Goal: Transaction & Acquisition: Purchase product/service

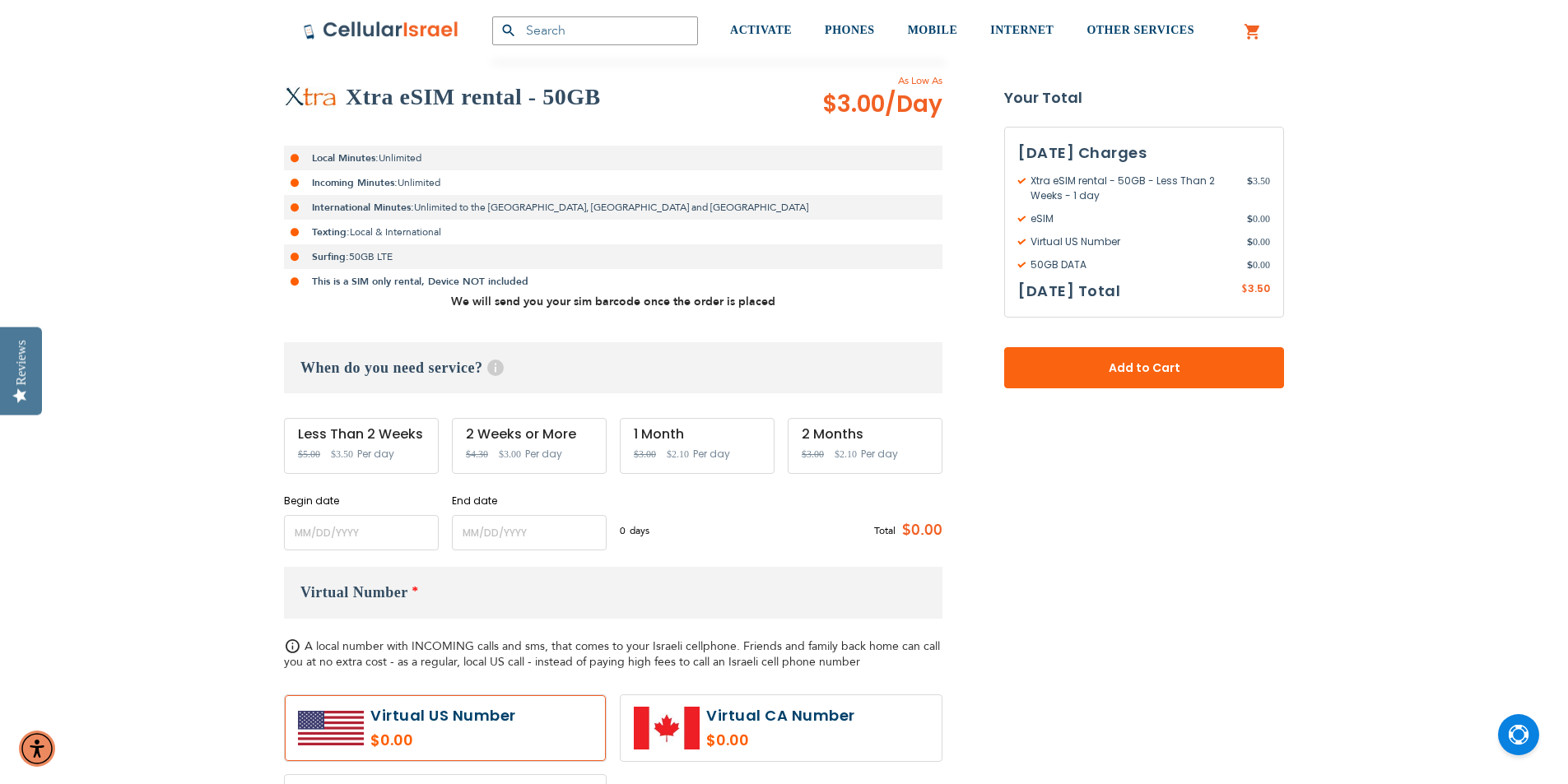
scroll to position [329, 0]
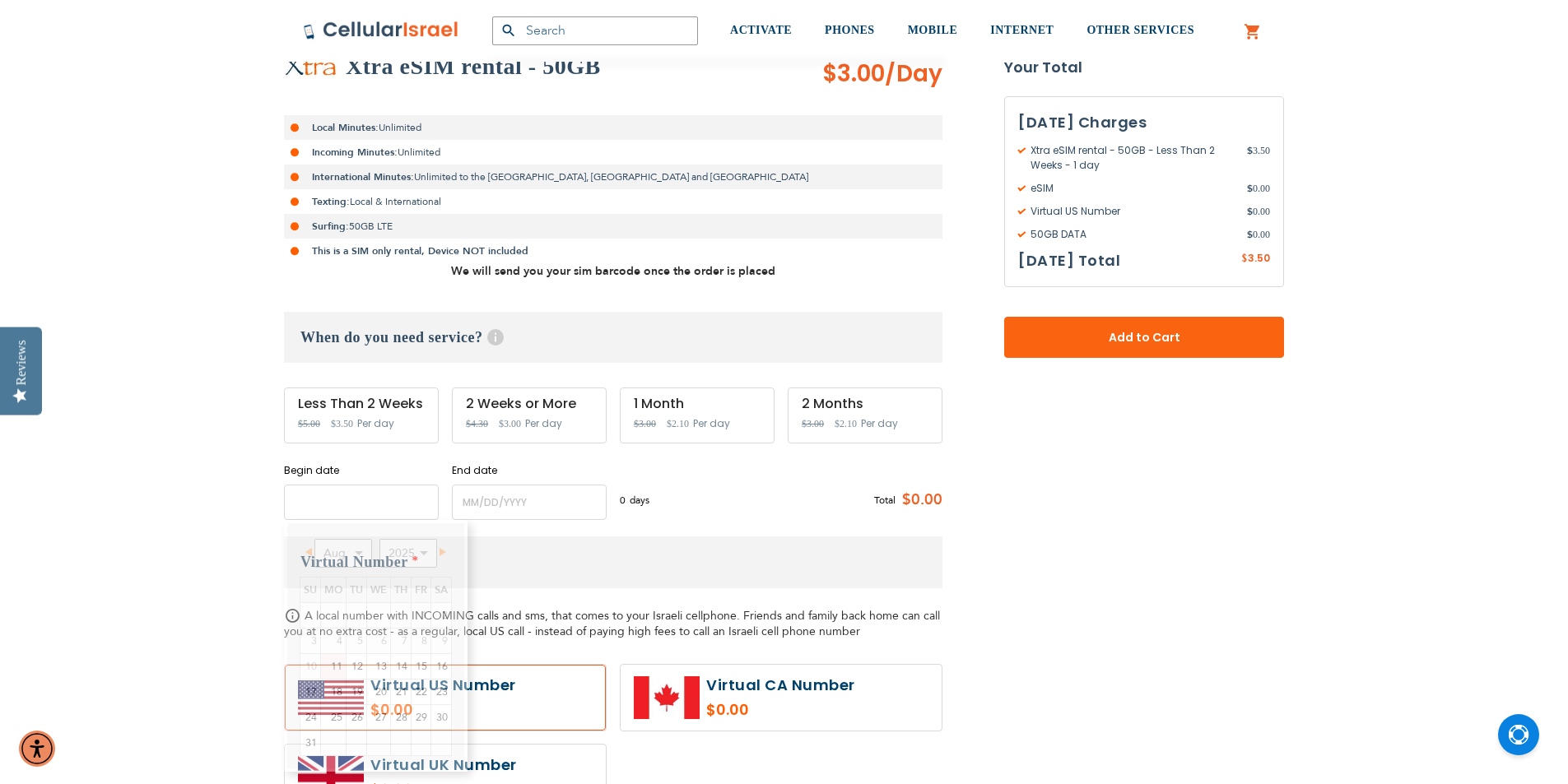
click at [356, 499] on input "name" at bounding box center [361, 503] width 155 height 36
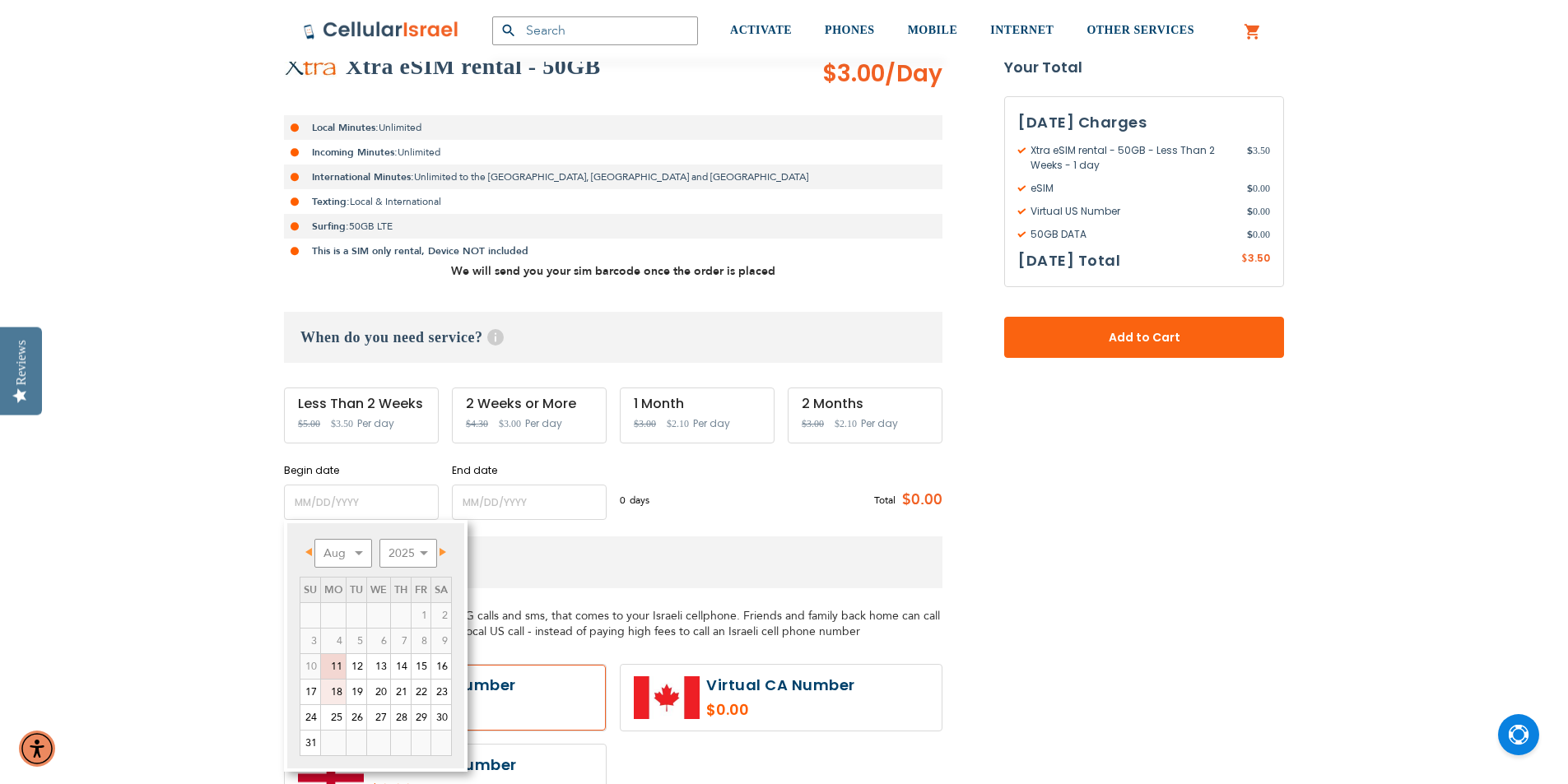
click at [334, 697] on link "18" at bounding box center [333, 691] width 25 height 25
type input "[DATE]"
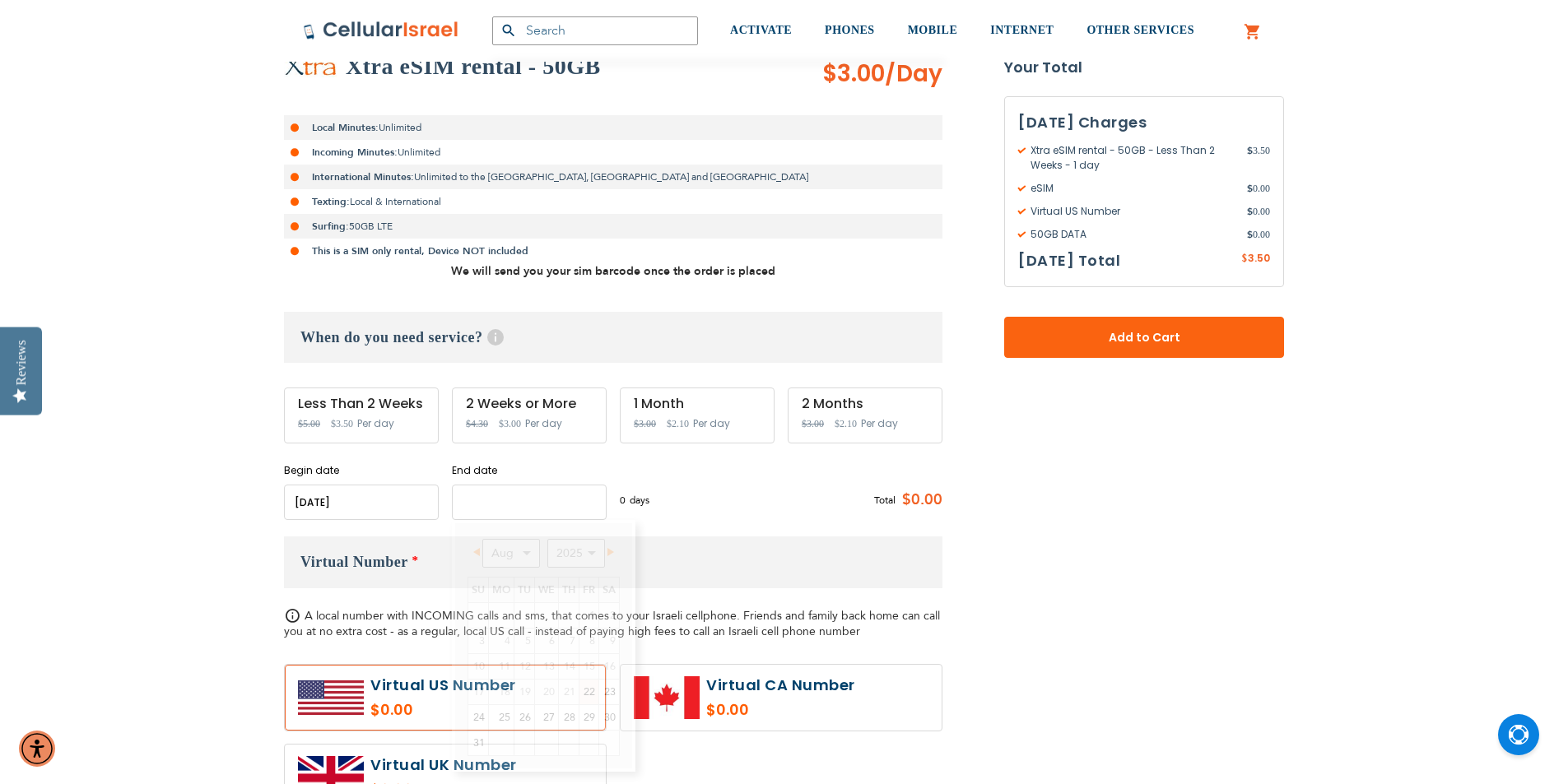
click at [558, 505] on input "name" at bounding box center [530, 503] width 155 height 36
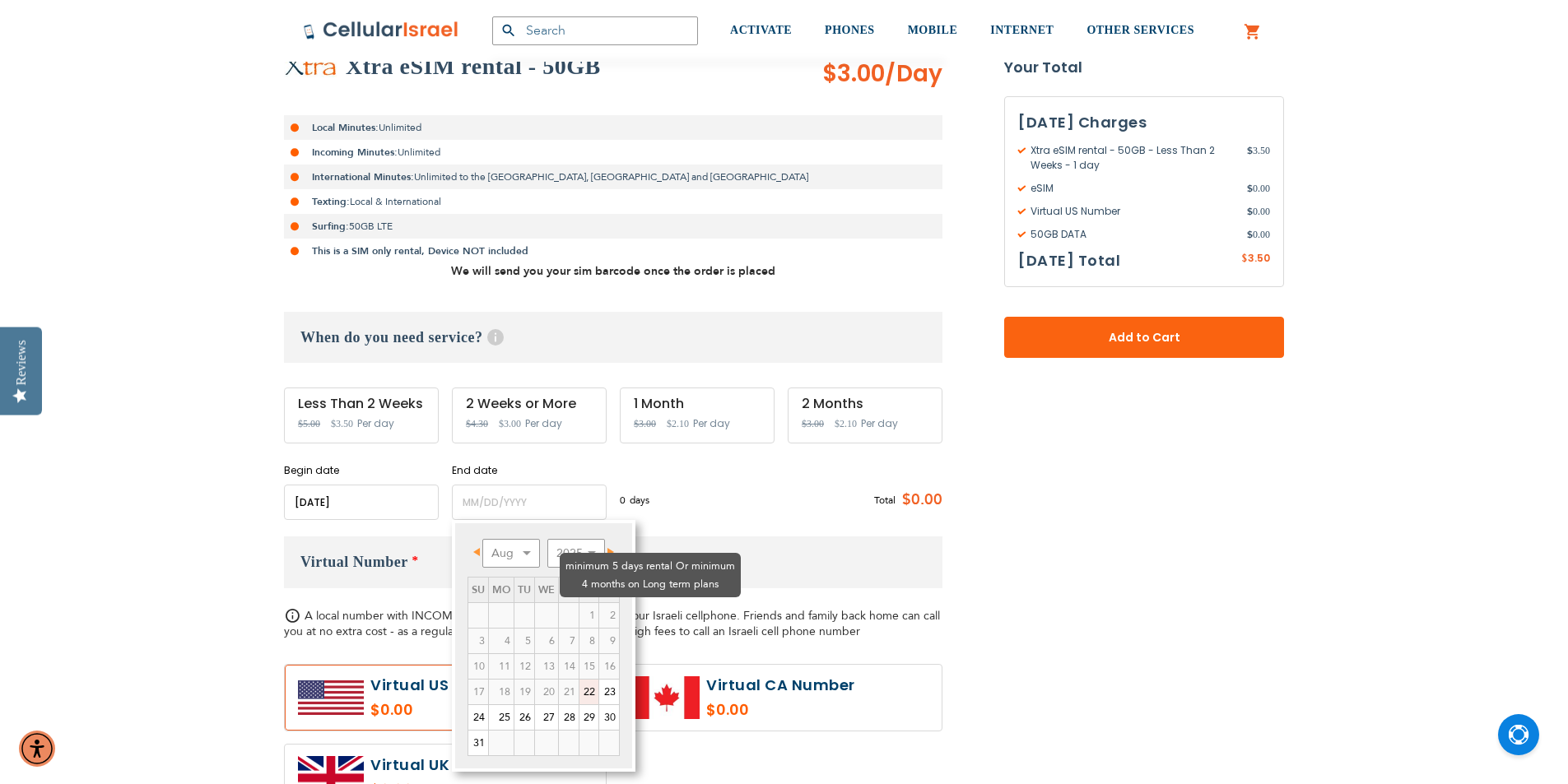
click at [619, 603] on td "2" at bounding box center [609, 616] width 21 height 26
click at [610, 603] on td "2" at bounding box center [609, 616] width 21 height 26
click at [608, 603] on td "2" at bounding box center [609, 616] width 21 height 26
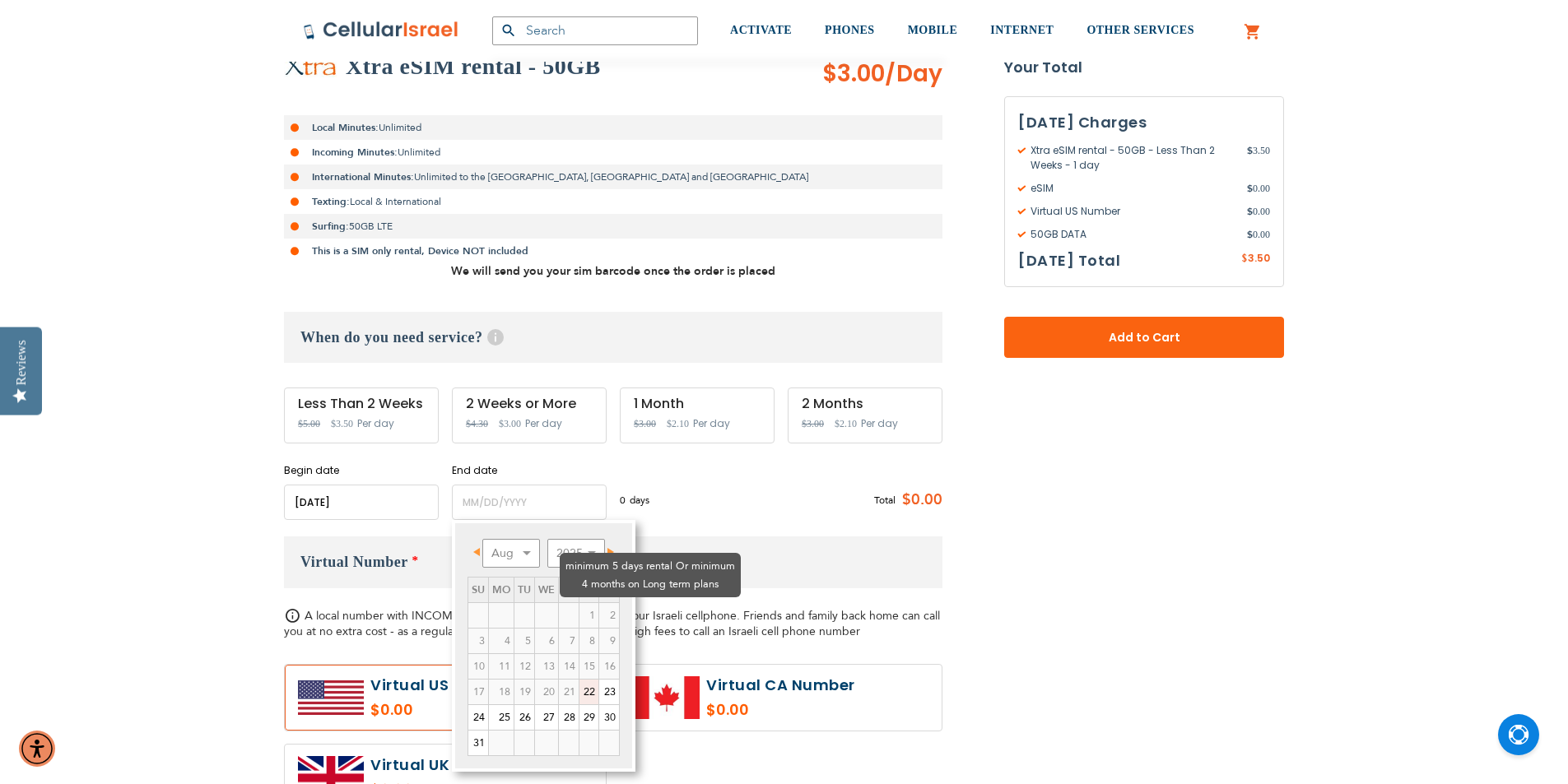
click at [612, 603] on td "2" at bounding box center [609, 616] width 21 height 26
click at [612, 549] on span "Next" at bounding box center [610, 552] width 7 height 8
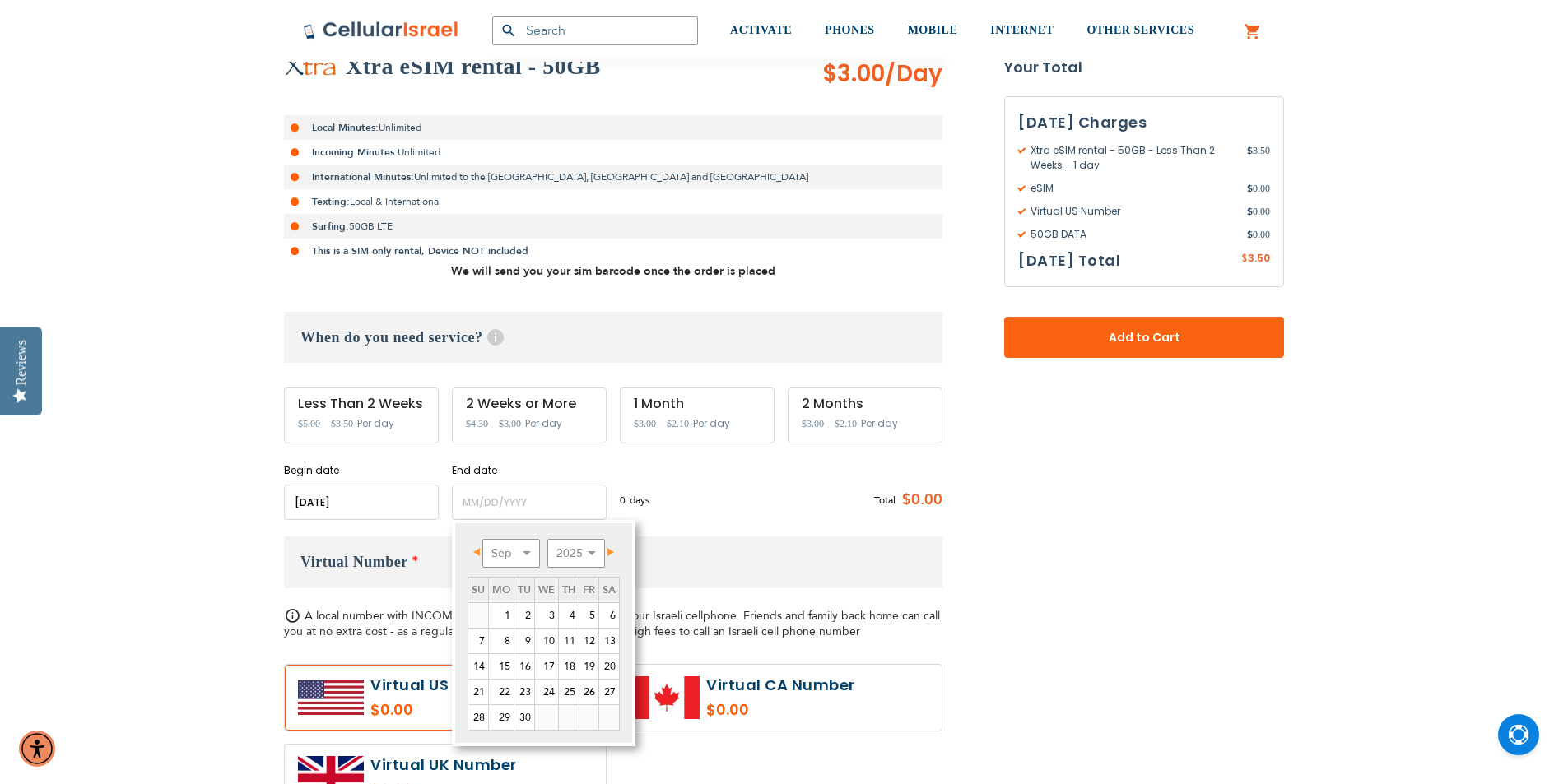
click at [612, 548] on span "Next" at bounding box center [610, 552] width 7 height 8
click at [612, 548] on span "Next" at bounding box center [611, 552] width 7 height 8
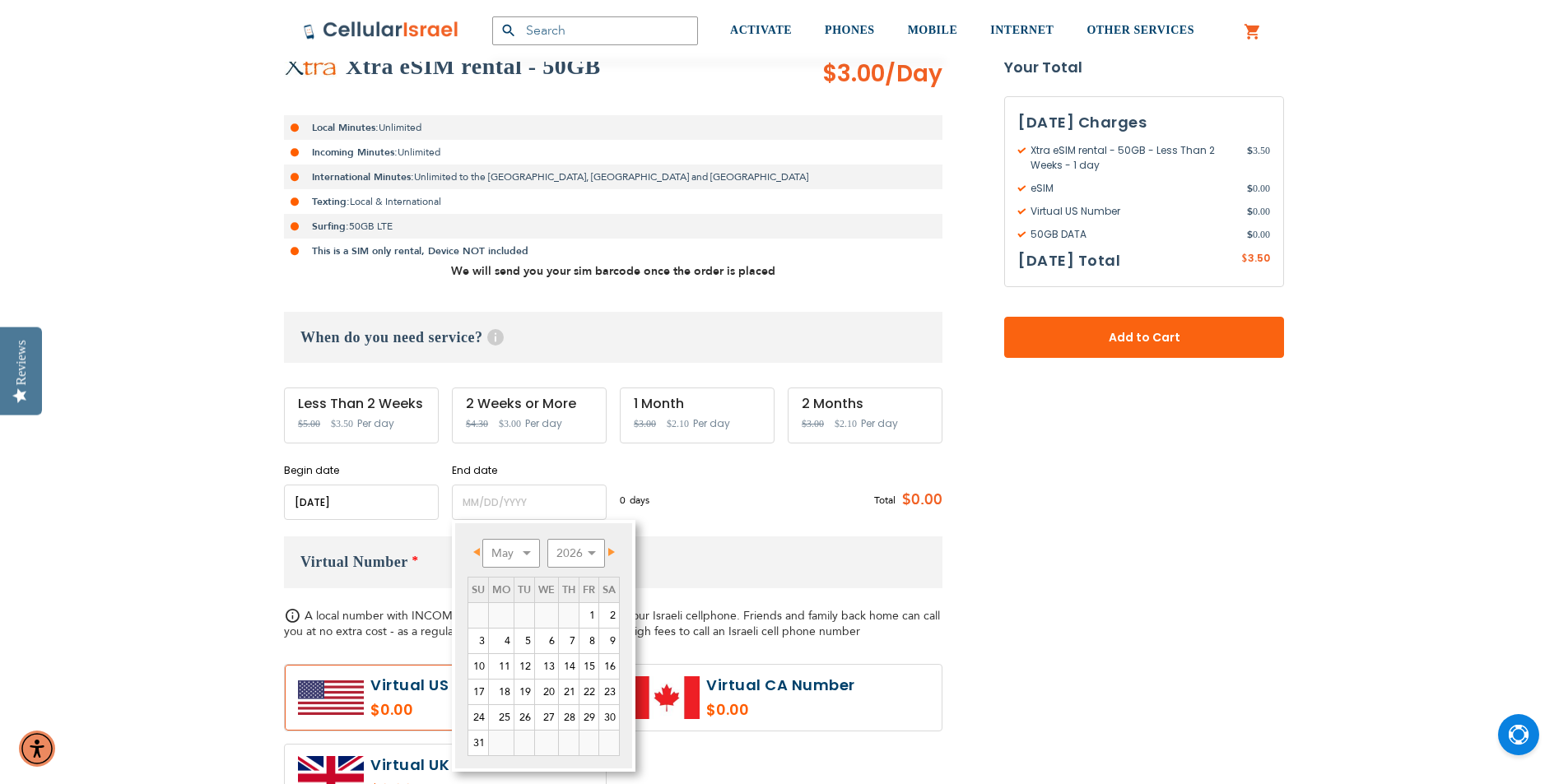
click at [612, 548] on span "Next" at bounding box center [611, 552] width 7 height 8
click at [574, 716] on link "30" at bounding box center [568, 717] width 20 height 25
type input "[DATE]"
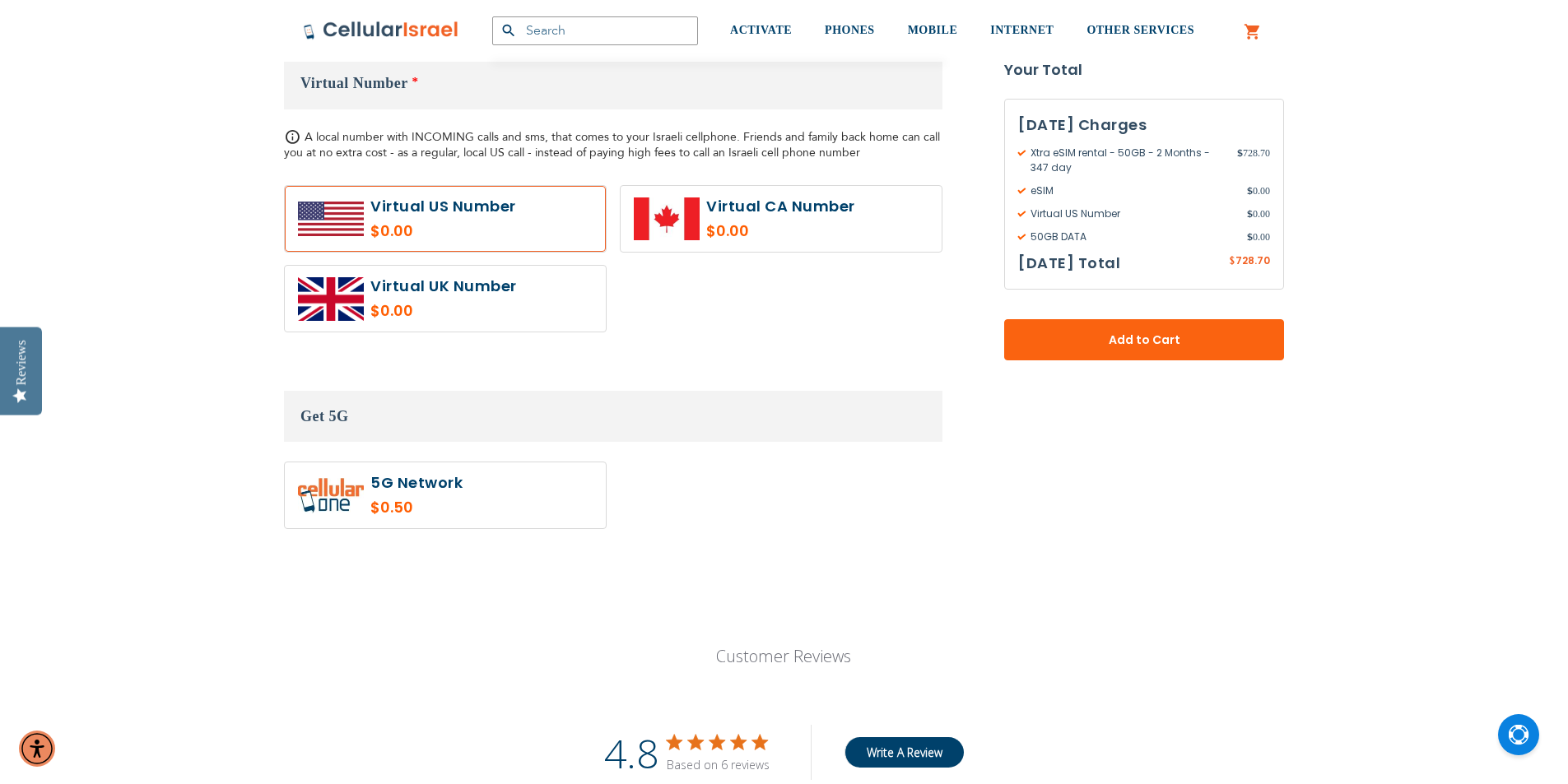
scroll to position [823, 0]
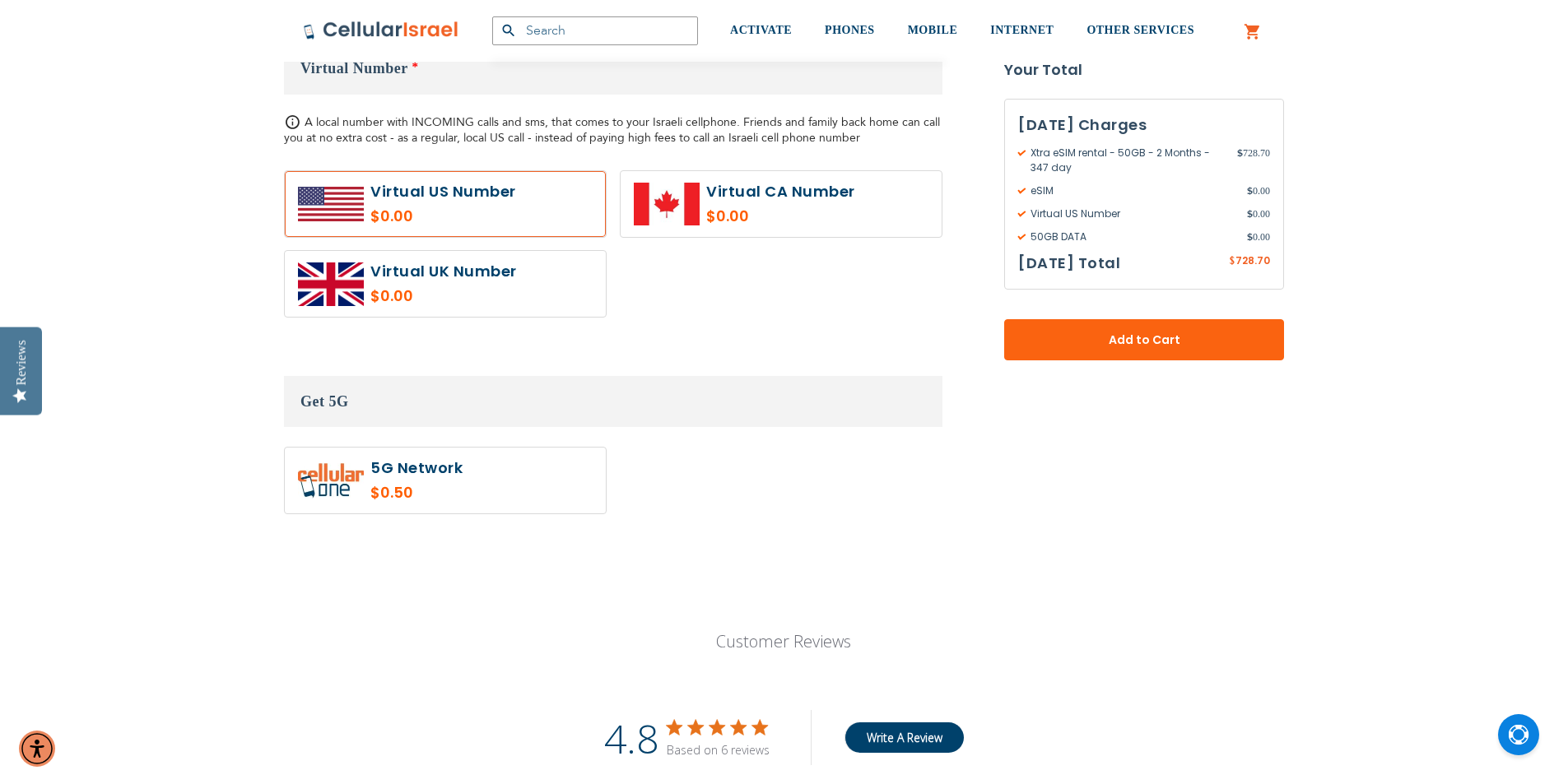
click at [542, 486] on label at bounding box center [445, 480] width 321 height 65
radio input "true"
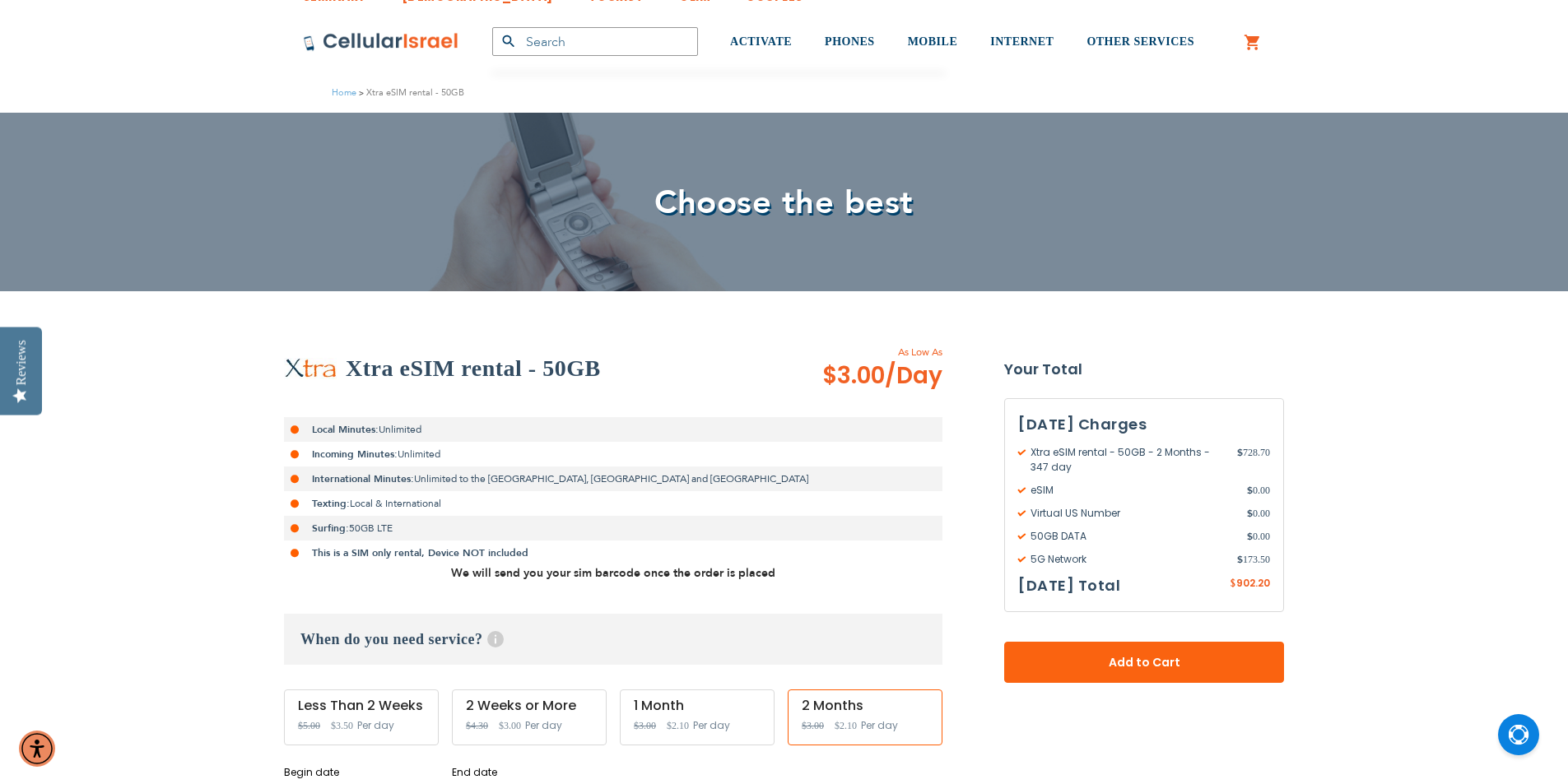
scroll to position [0, 0]
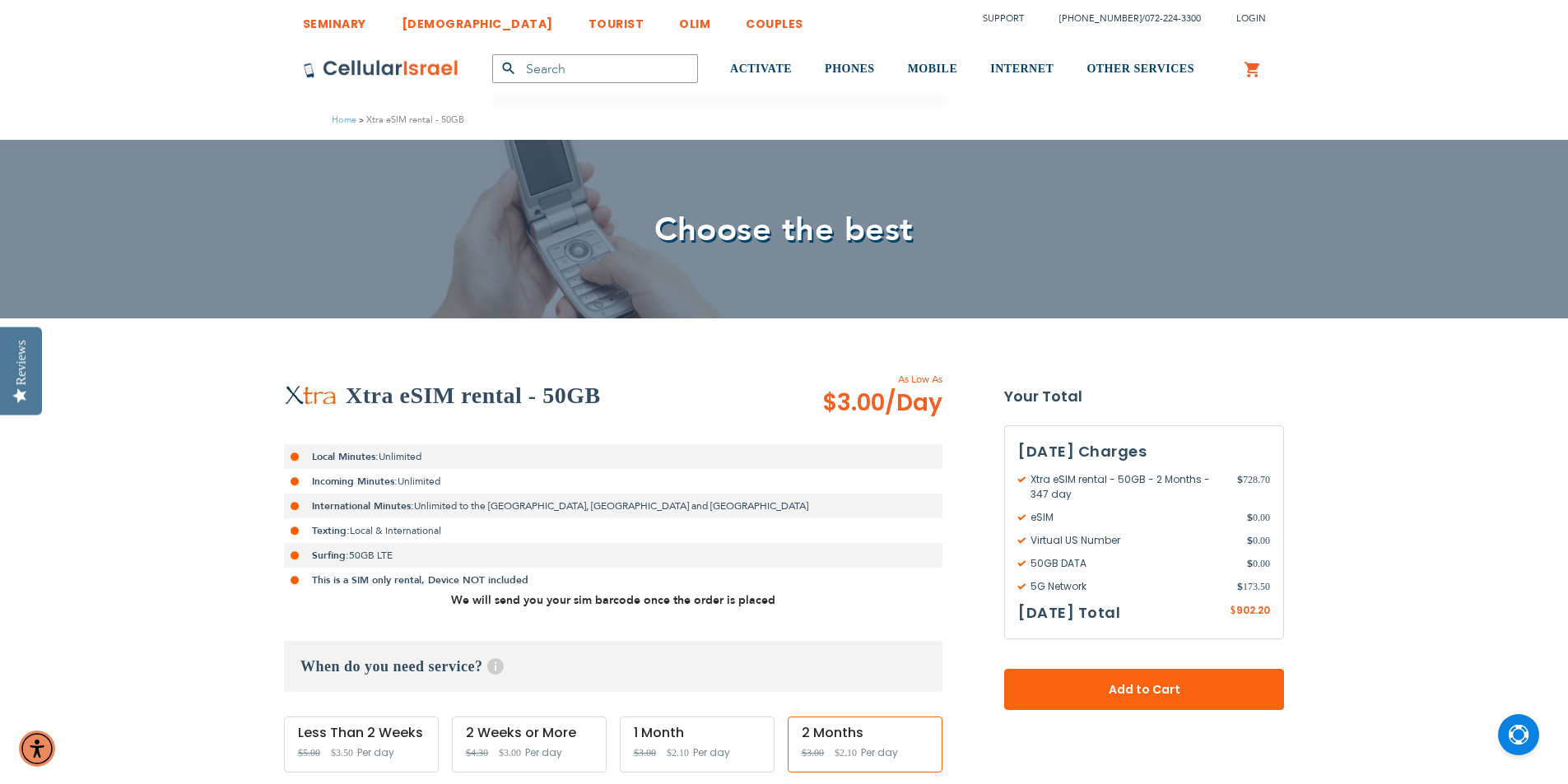
click at [397, 29] on li "[DEMOGRAPHIC_DATA]" at bounding box center [468, 19] width 168 height 39
click at [409, 27] on link "[DEMOGRAPHIC_DATA]" at bounding box center [477, 19] width 152 height 31
